Goal: Task Accomplishment & Management: Use online tool/utility

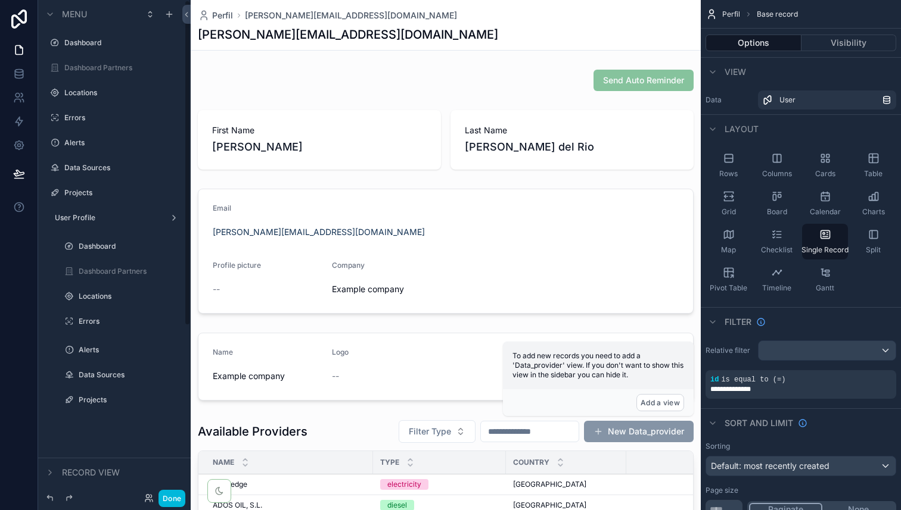
click at [175, 496] on button "Done" at bounding box center [171, 498] width 27 height 17
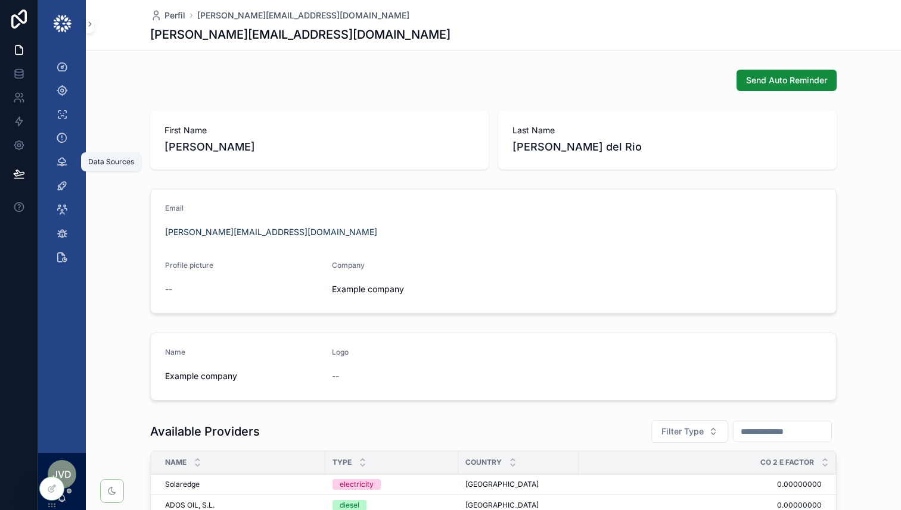
click at [62, 169] on div "Data Sources" at bounding box center [61, 161] width 19 height 19
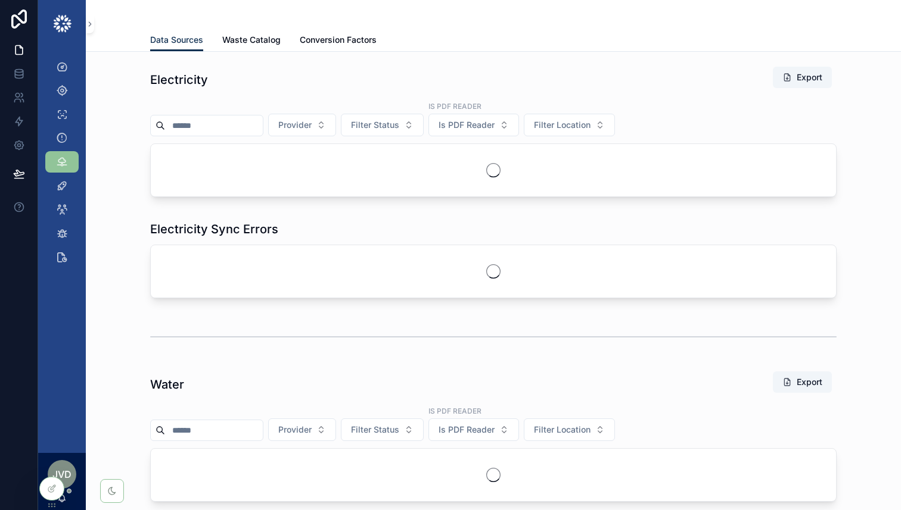
click at [0, 0] on icon at bounding box center [0, 0] width 0 height 0
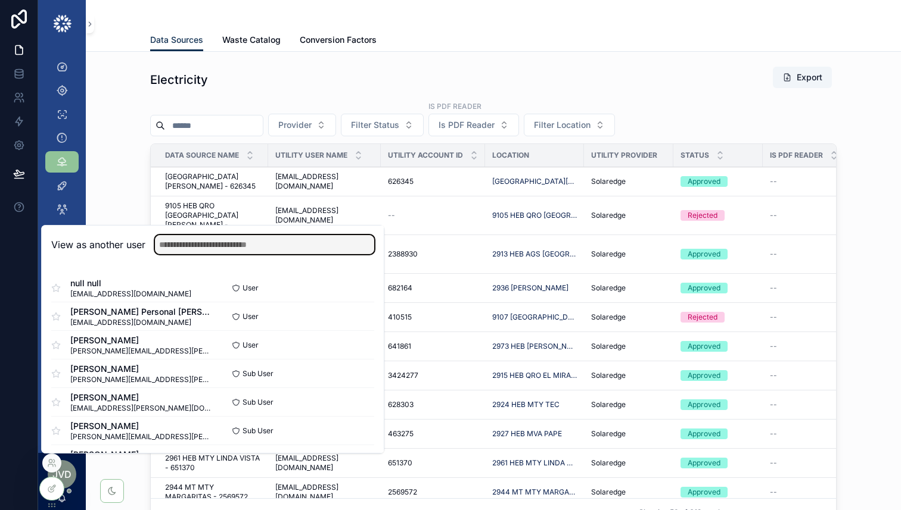
click at [204, 247] on input "text" at bounding box center [264, 244] width 219 height 19
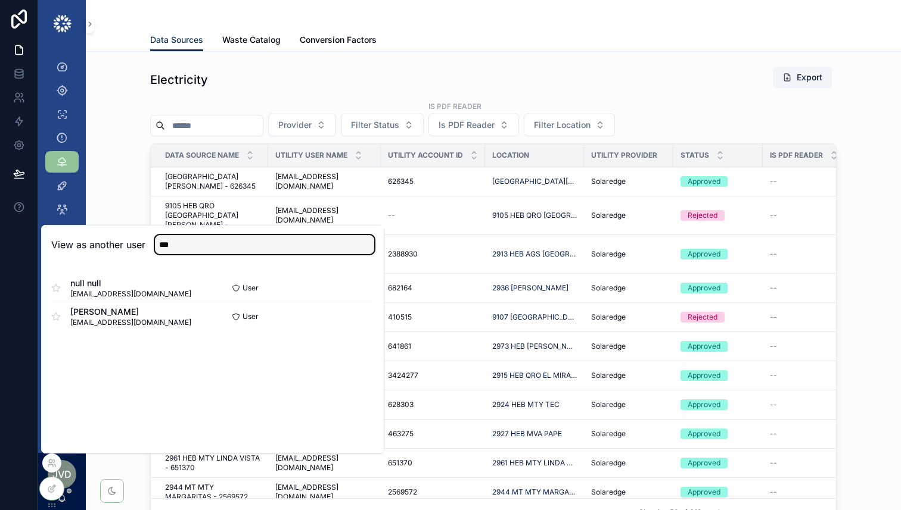
type input "***"
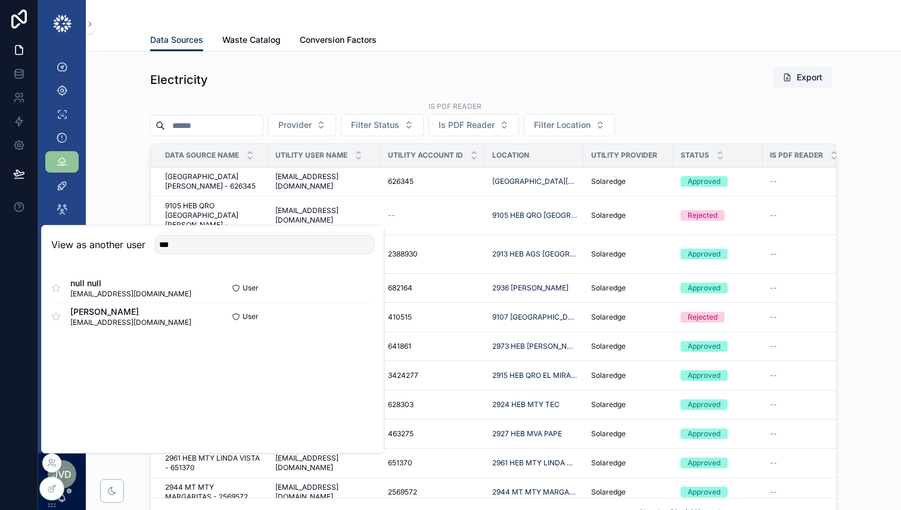
click at [0, 0] on button "Select" at bounding box center [0, 0] width 0 height 0
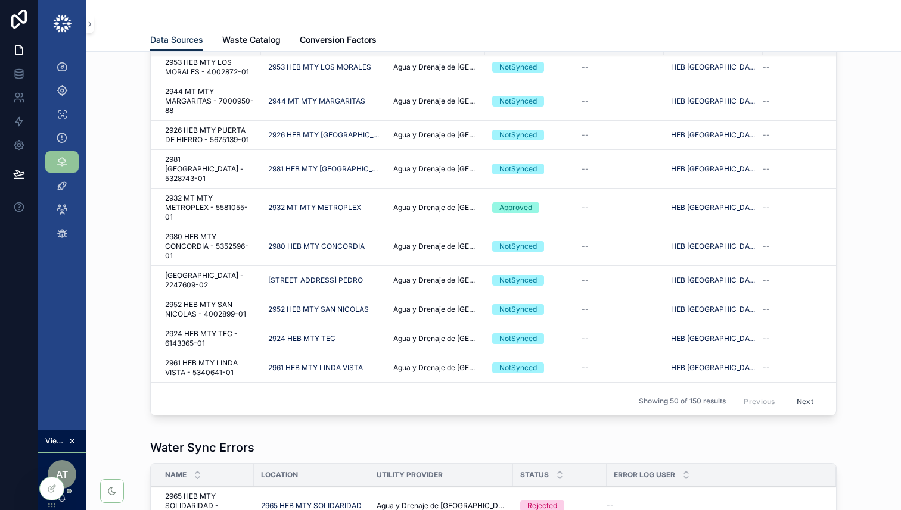
scroll to position [1280, 0]
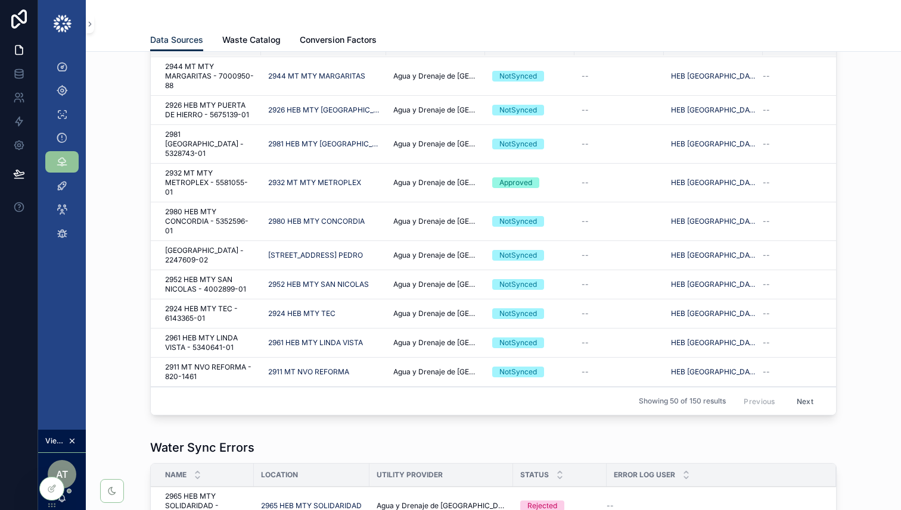
click at [566, 216] on div "NotSynced" at bounding box center [529, 221] width 75 height 11
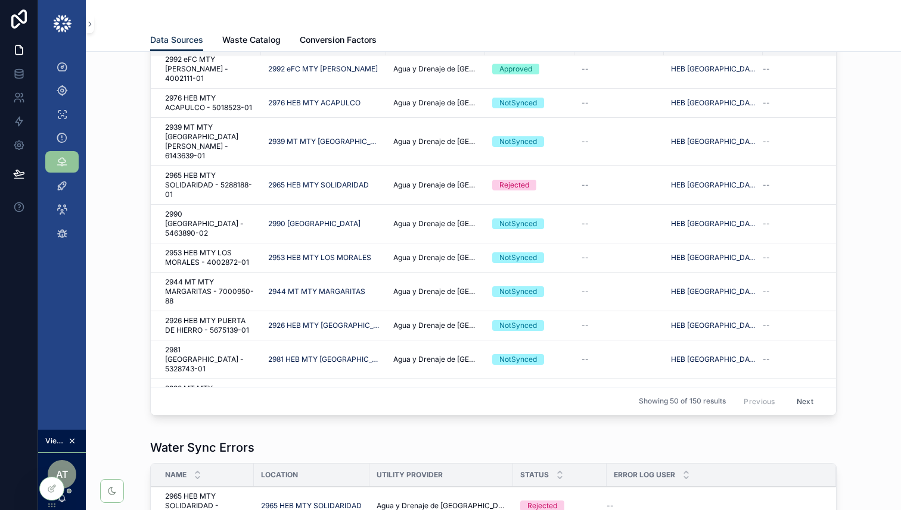
scroll to position [1069, 0]
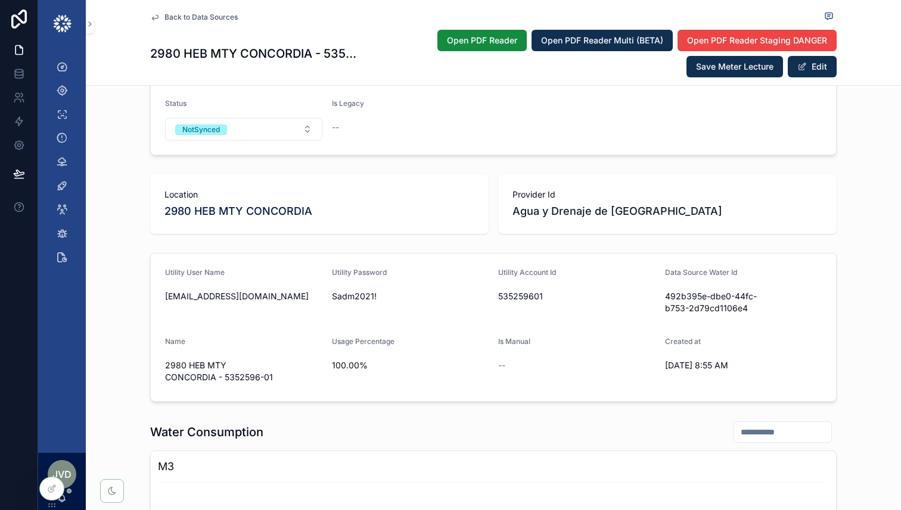
scroll to position [338, 0]
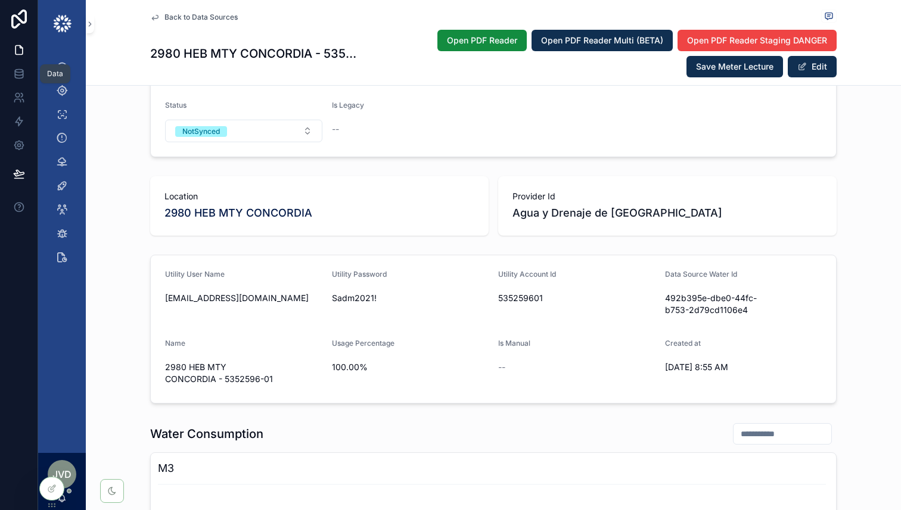
click at [22, 74] on icon at bounding box center [19, 76] width 8 height 5
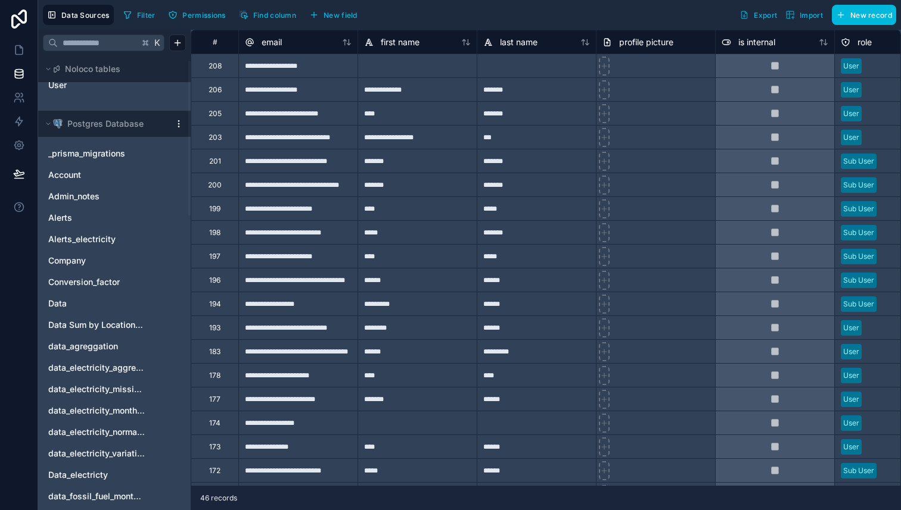
scroll to position [15, 0]
click at [90, 257] on link "Company" at bounding box center [102, 259] width 108 height 12
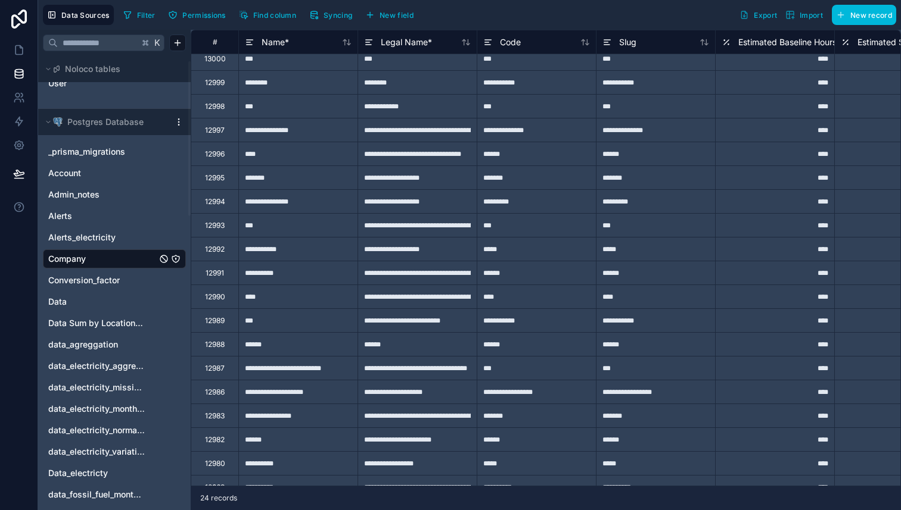
scroll to position [139, 0]
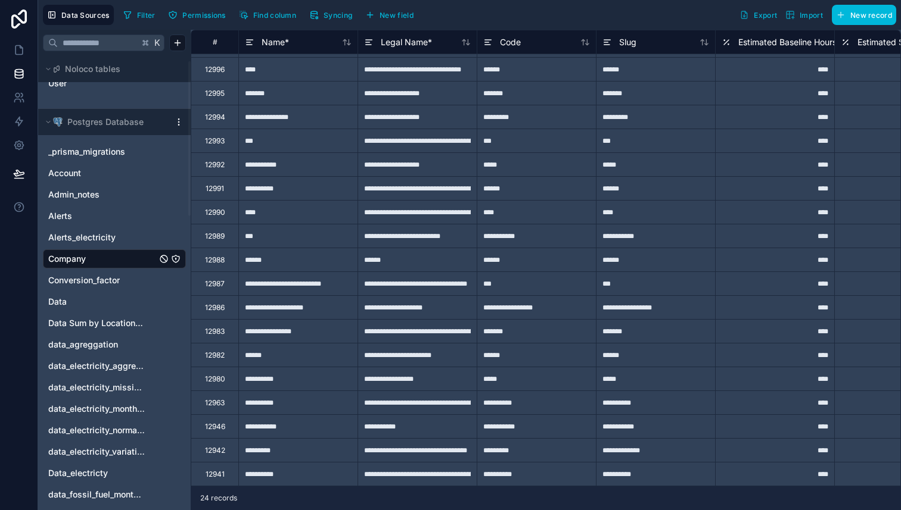
click at [521, 379] on div "*****" at bounding box center [535, 379] width 119 height 24
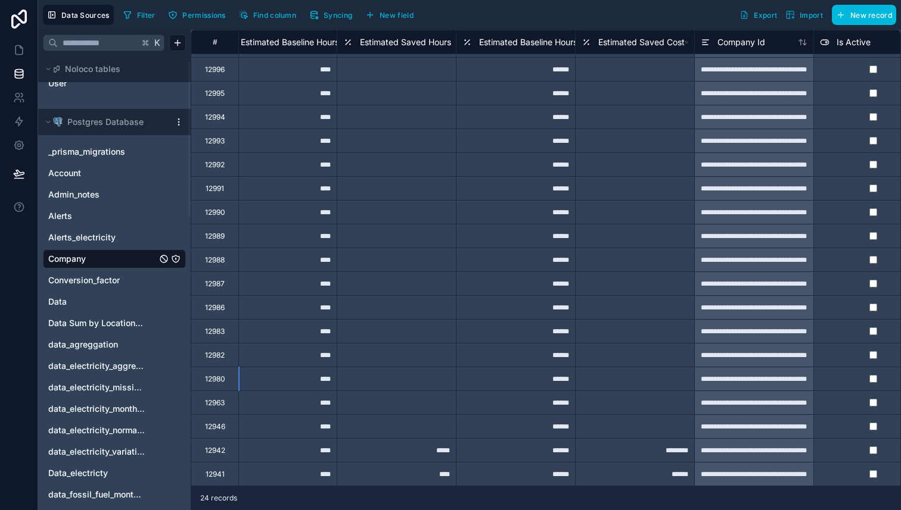
scroll to position [139, 501]
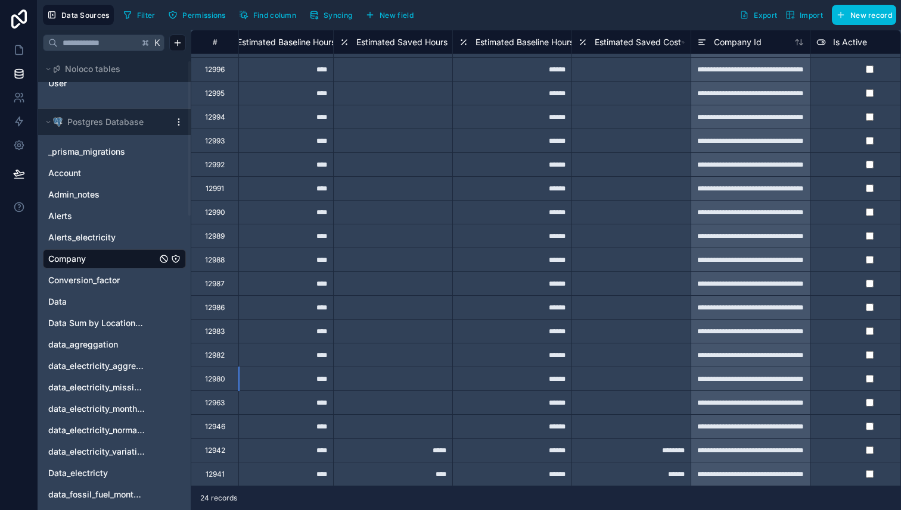
click at [720, 386] on div "**********" at bounding box center [749, 379] width 119 height 24
